Goal: Check status: Check status

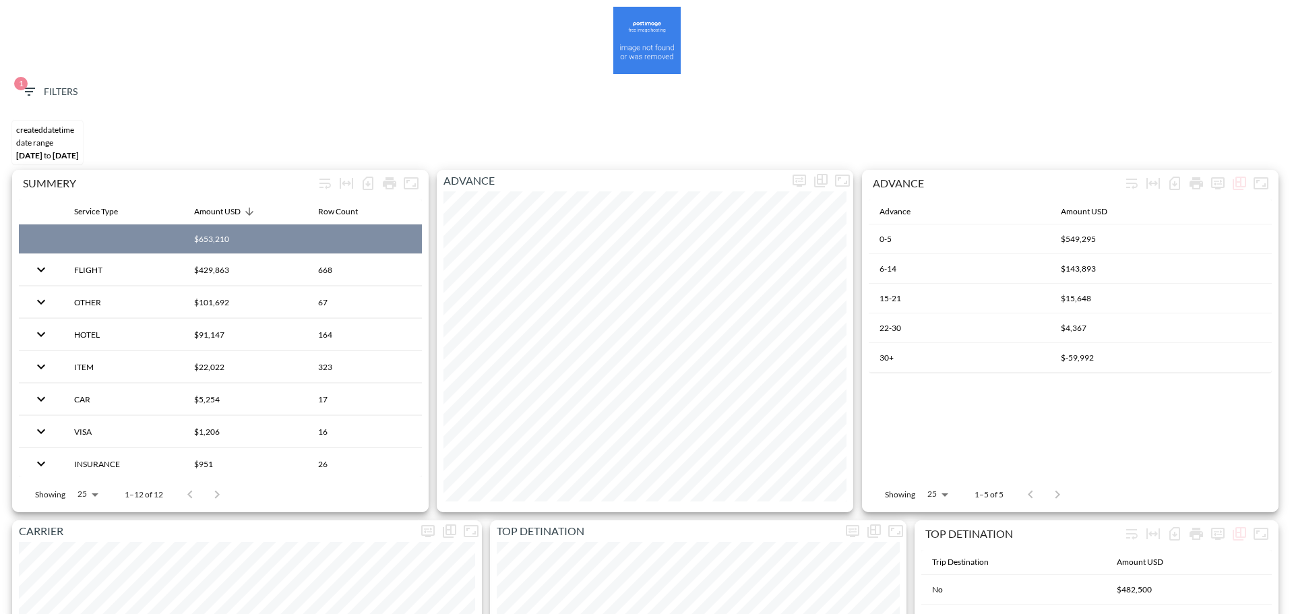
click at [41, 94] on span "1 Filters" at bounding box center [49, 92] width 57 height 17
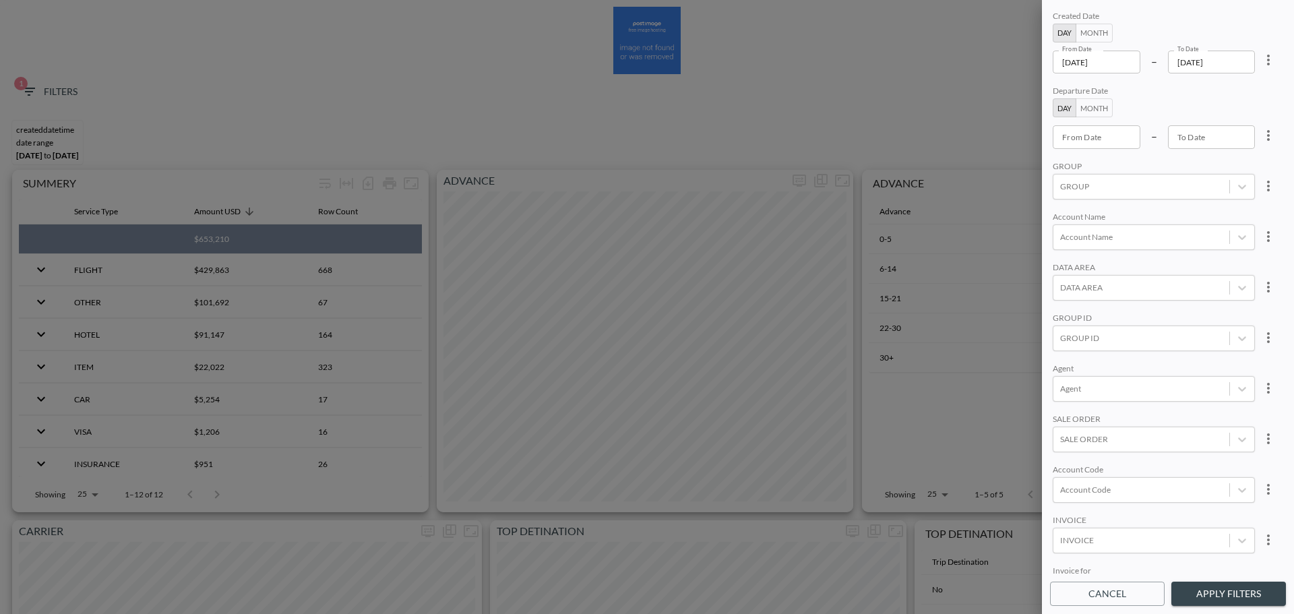
click at [1122, 67] on input "[DATE]" at bounding box center [1097, 62] width 88 height 23
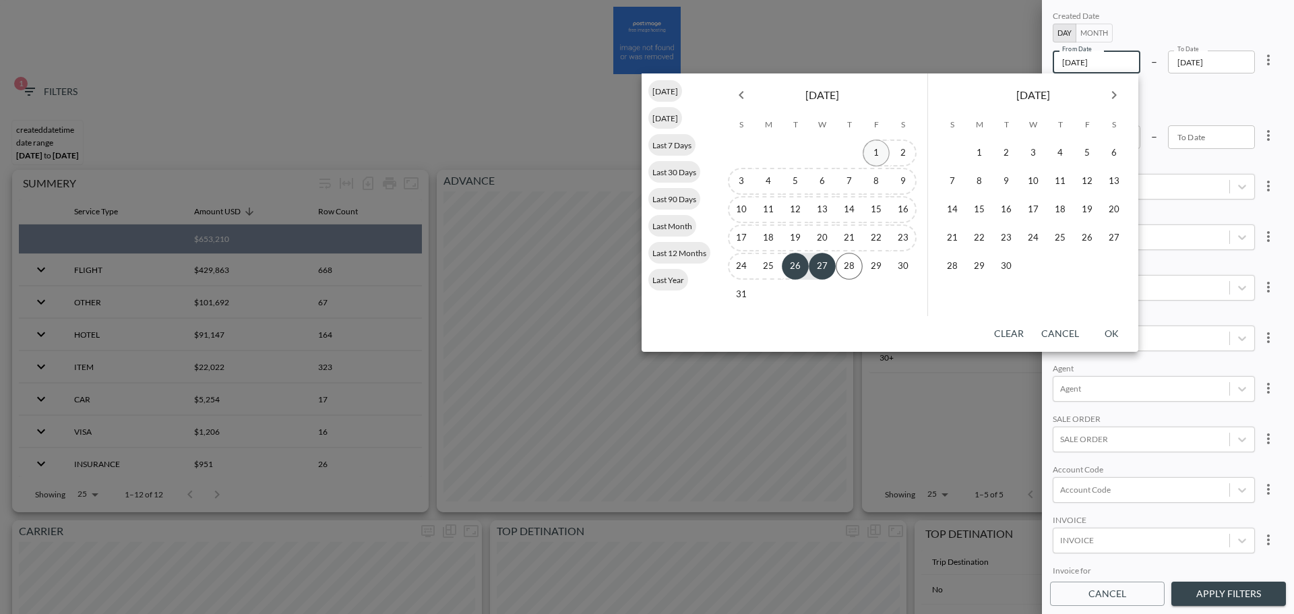
click at [870, 153] on button "1" at bounding box center [876, 153] width 27 height 27
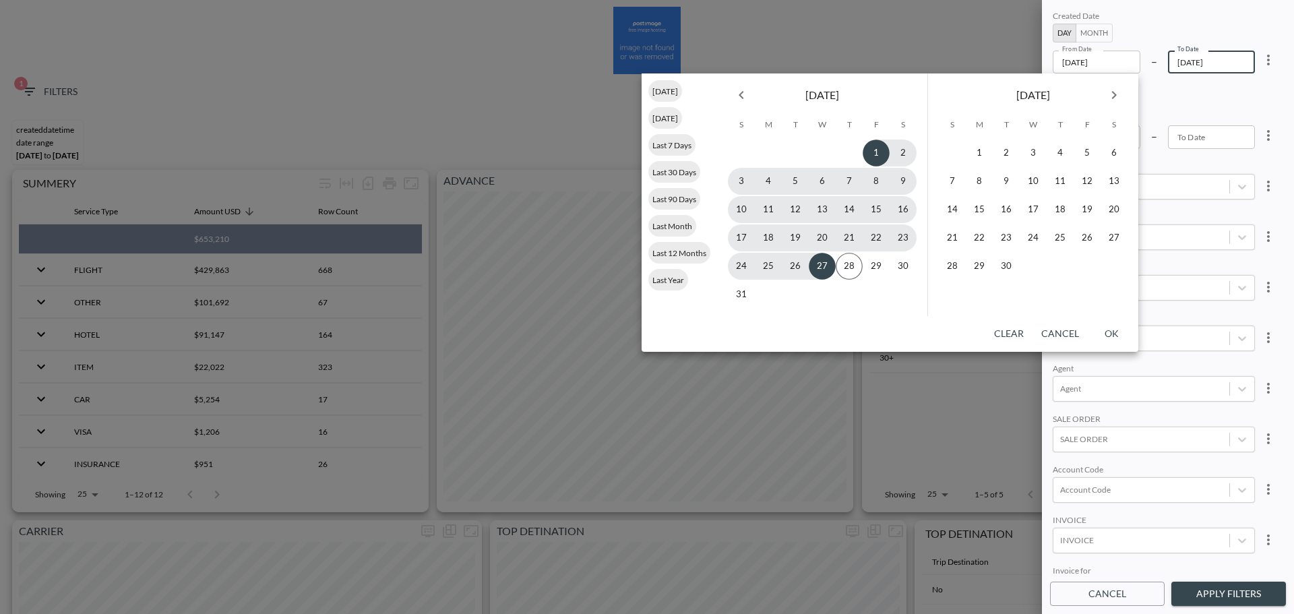
type input "[DATE]"
click at [794, 265] on button "26" at bounding box center [795, 266] width 27 height 27
type input "[DATE]"
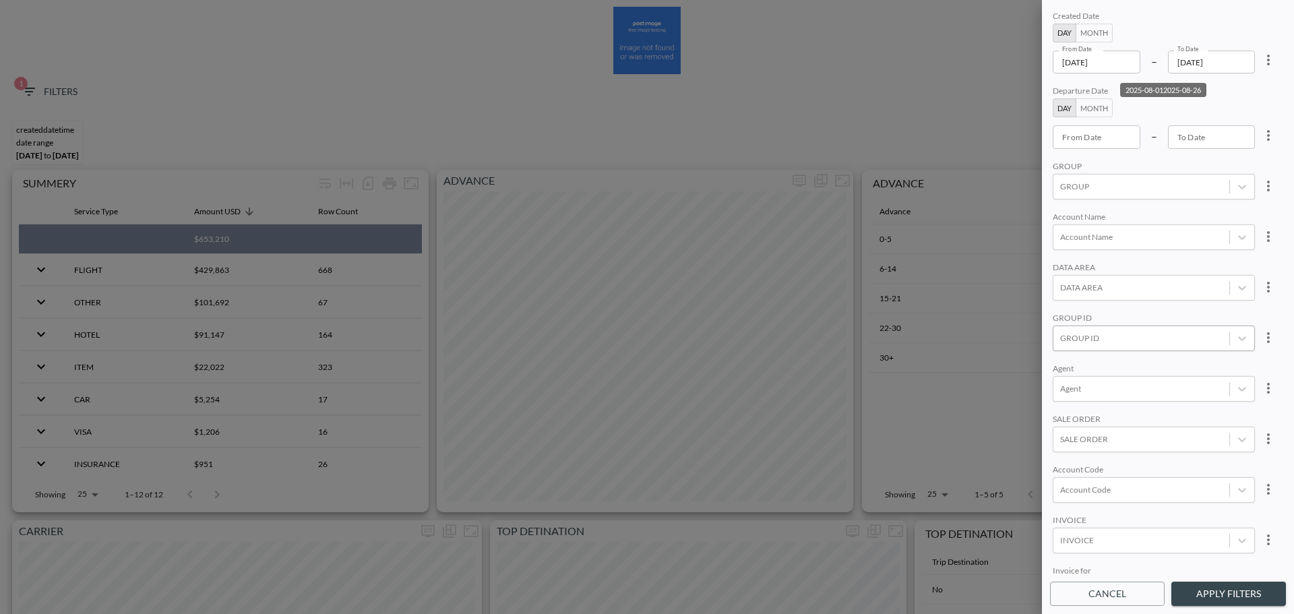
click at [1140, 341] on div at bounding box center [1141, 338] width 162 height 13
click at [1068, 290] on input "CHEQ" at bounding box center [1063, 294] width 28 height 28
type input "CHEQ"
click at [1178, 266] on div "DATA AREA" at bounding box center [1154, 268] width 202 height 13
click at [1209, 587] on button "Apply Filters" at bounding box center [1228, 594] width 115 height 25
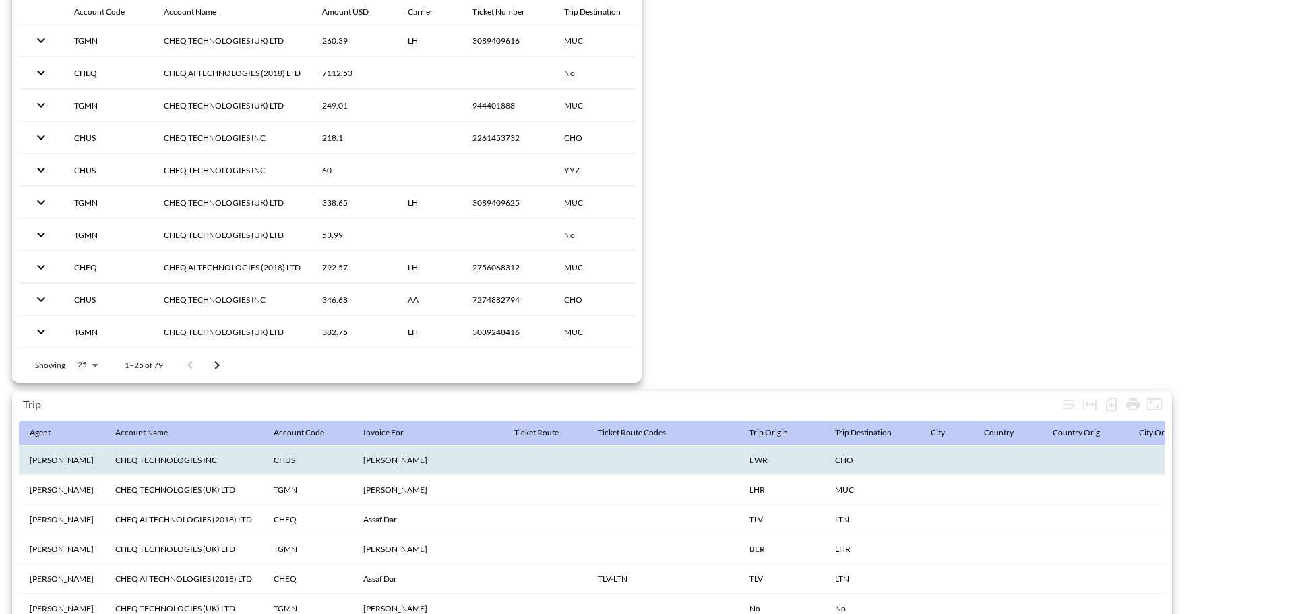
scroll to position [2120, 0]
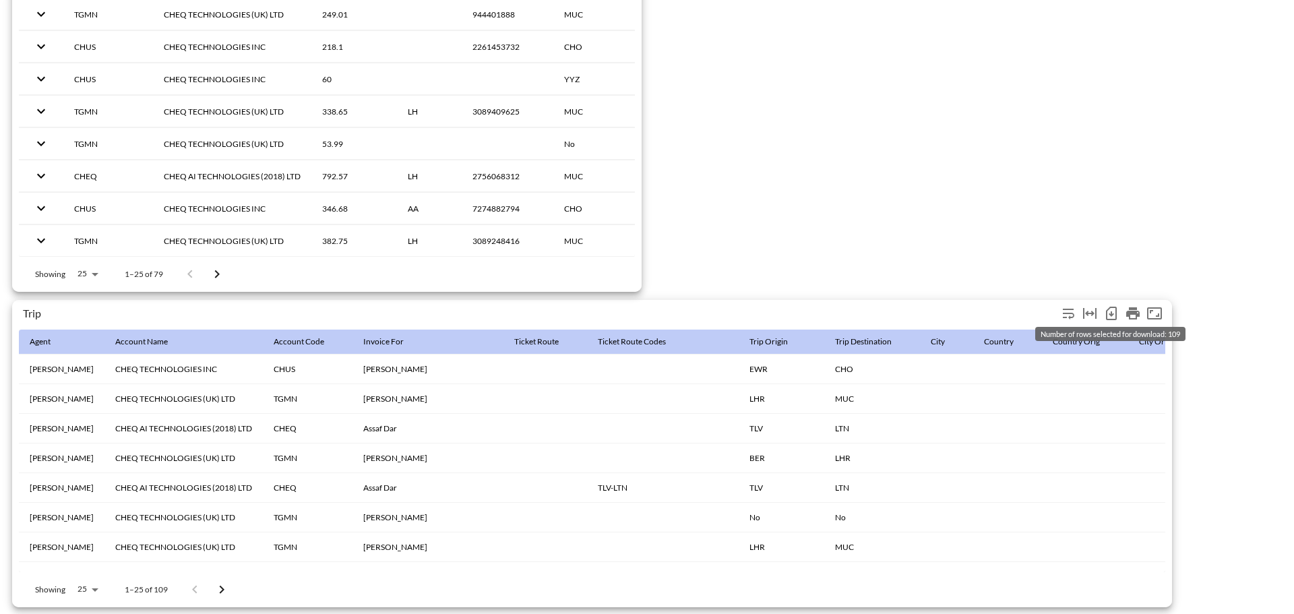
click at [1111, 311] on icon "Number of rows selected for download: 109" at bounding box center [1111, 313] width 5 height 5
